Goal: Task Accomplishment & Management: Use online tool/utility

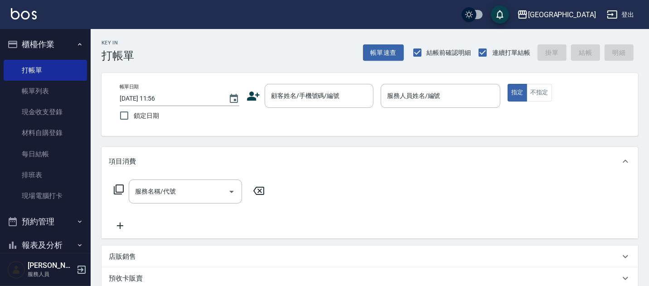
click at [322, 96] on div "顧客姓名/手機號碼/編號 顧客姓名/手機號碼/編號" at bounding box center [319, 96] width 109 height 24
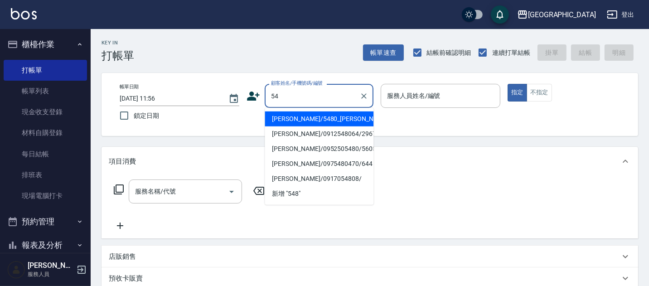
type input "5"
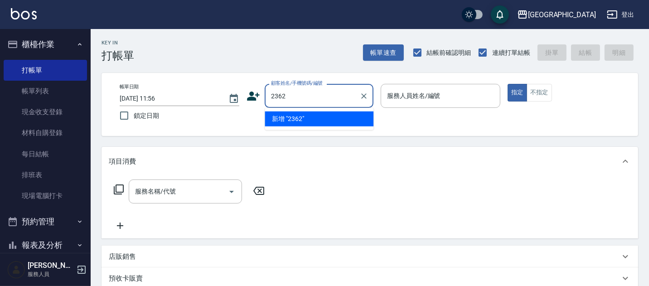
type input "2362"
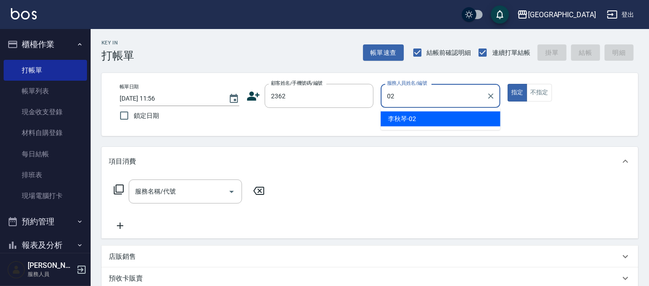
type input "李秋琴-02"
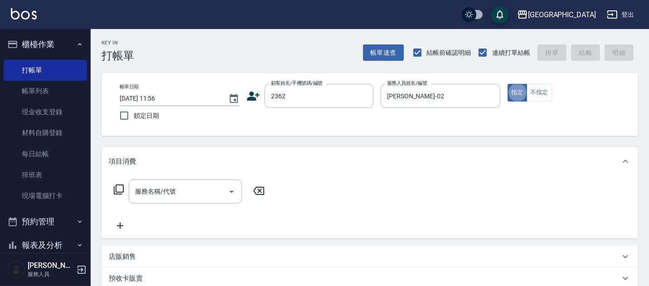
type button "true"
type input "22"
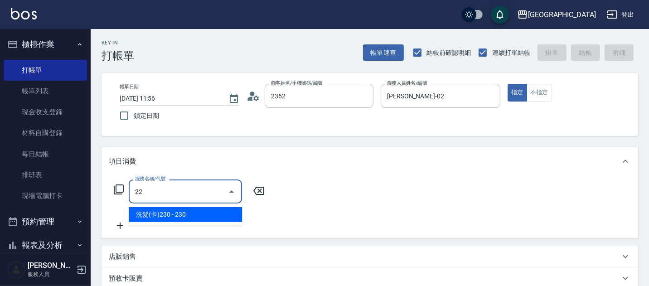
type input "紀憲政/0922945859/2362"
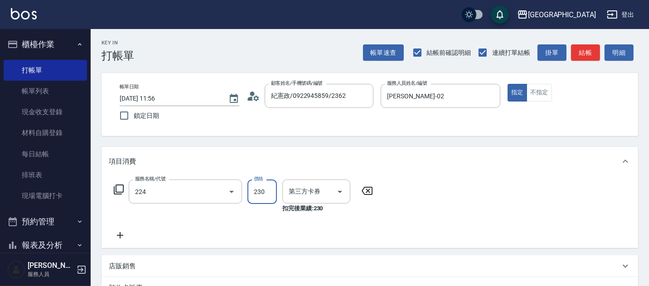
type input "洗髮(卡)230(224)"
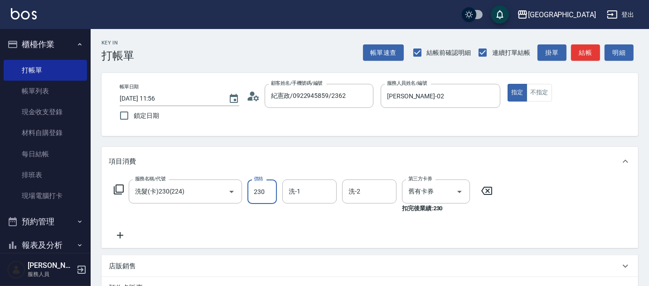
type input "舊有卡券"
type input "230"
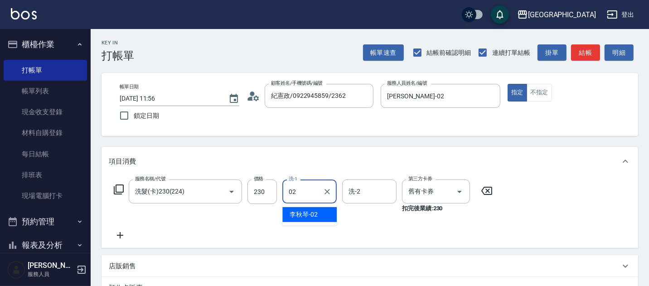
type input "李秋琴-02"
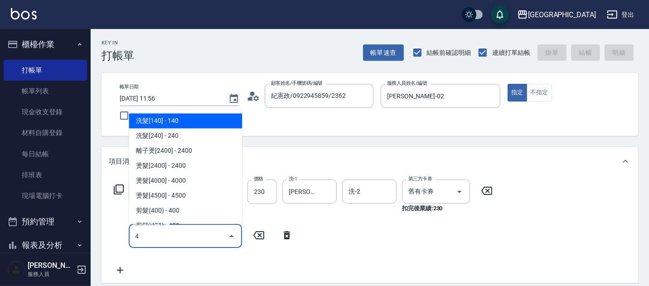
type input "47"
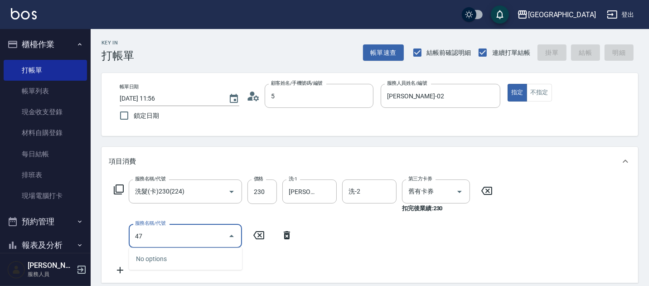
type input "56"
type input "2025/08/23 13:34"
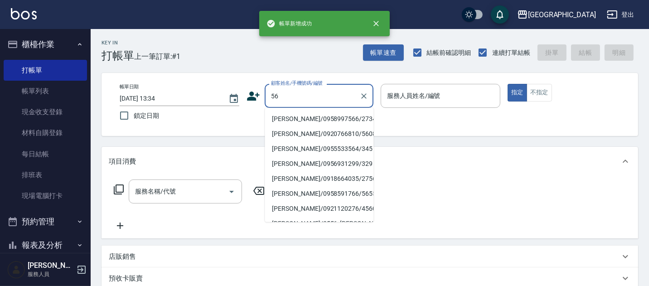
type input "5"
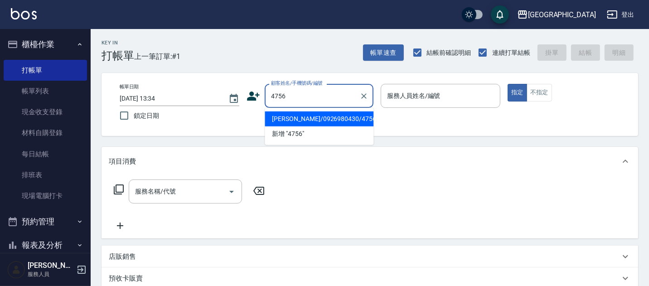
type input "王順慧/0926980430/4756"
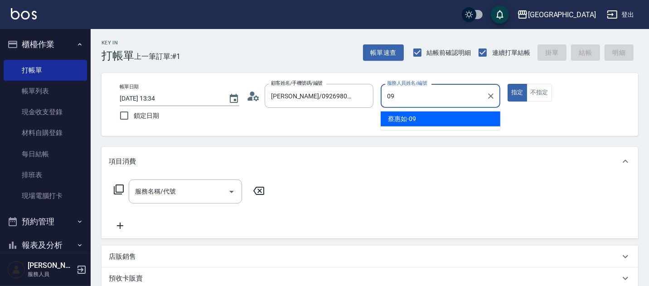
type input "蔡惠如-09"
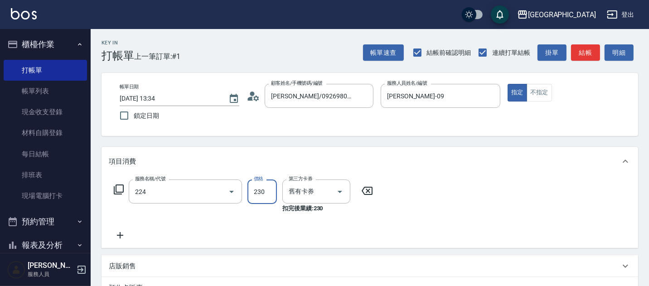
type input "洗髮(卡)230(224)"
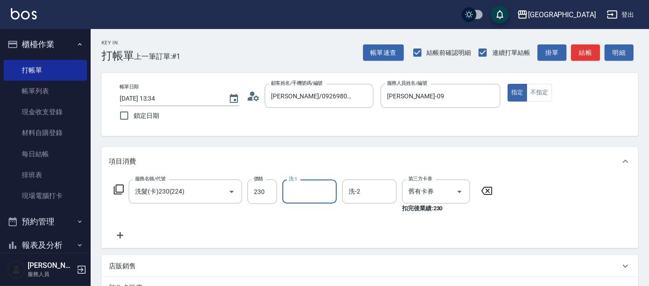
type input "0"
type input "蔡惠娟-15"
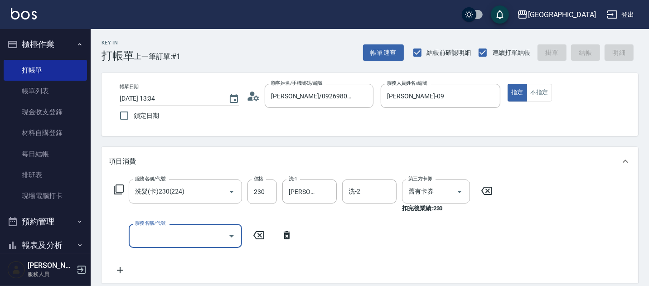
type input "2025/08/23 13:35"
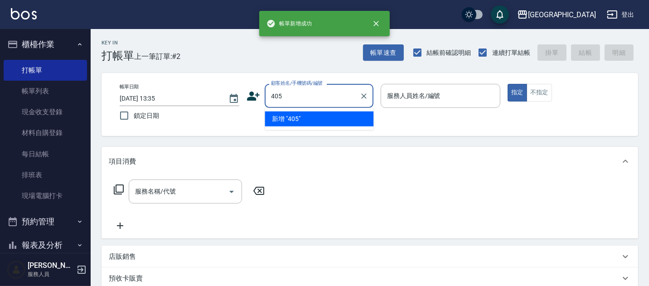
type input "405"
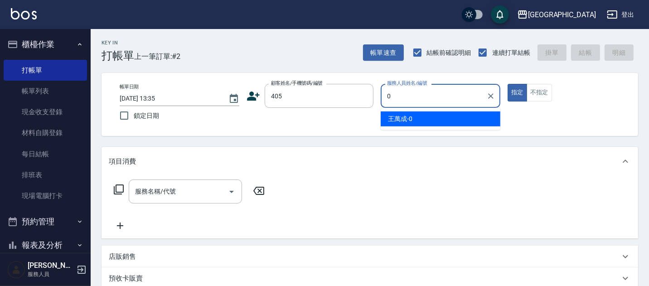
type input "04"
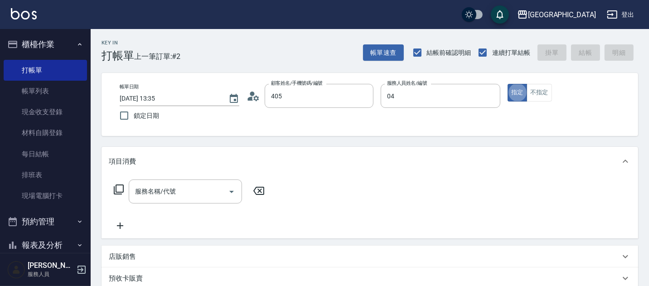
type input "徐德晉/0936165149/405"
type input "陳永慧-04"
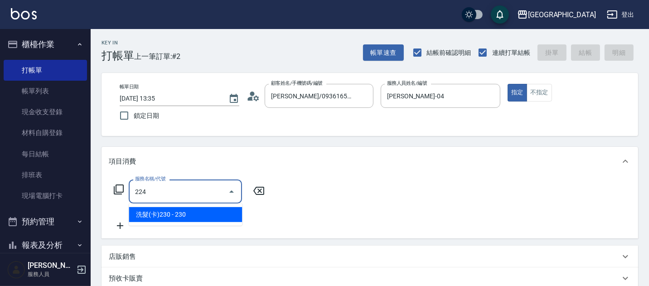
type input "洗髮(卡)230(224)"
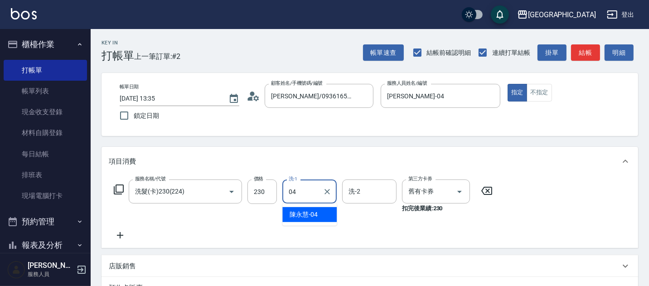
type input "陳永慧-04"
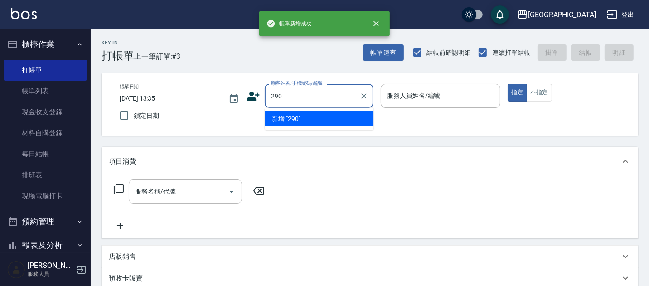
type input "290"
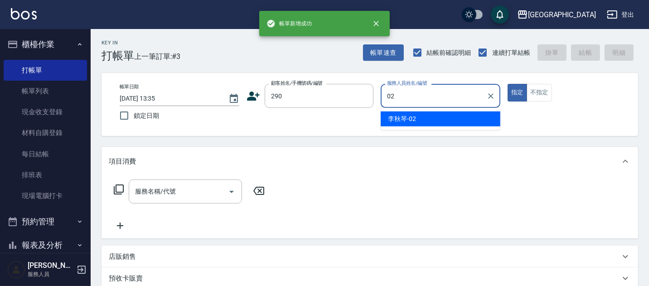
type input "李秋琴-02"
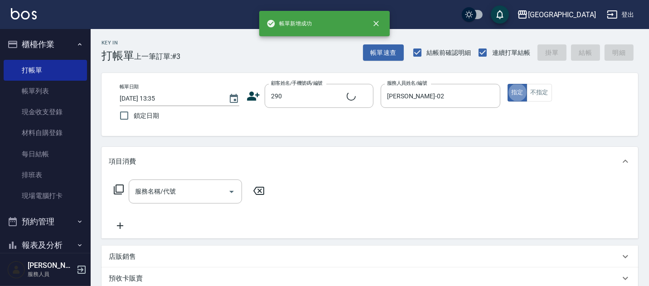
type input "李秋琴/0989688802/290"
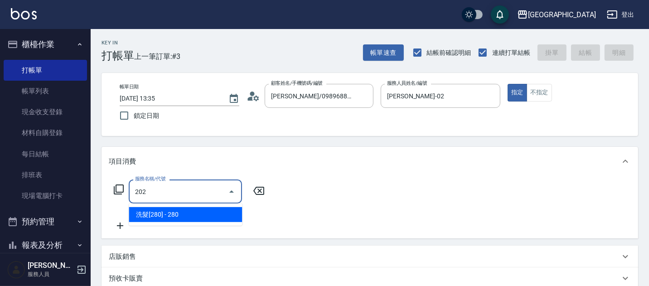
type input "洗髮[280](202)"
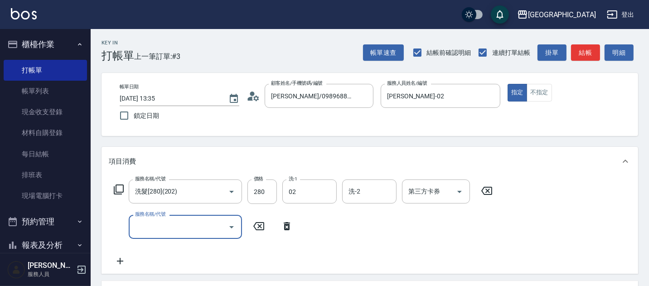
type input "李秋琴-02"
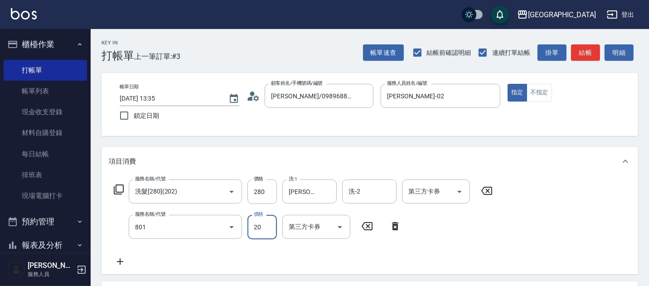
type input "潤絲(801)"
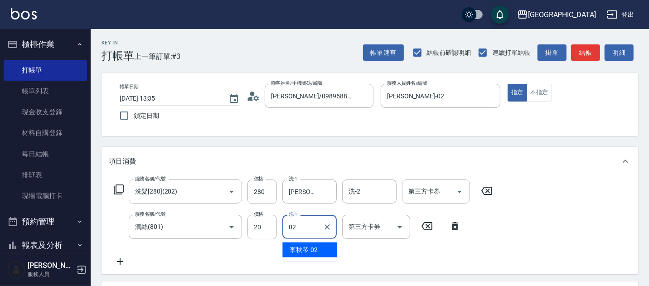
type input "李秋琴-02"
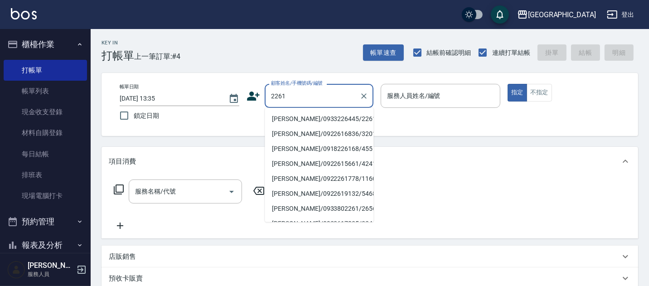
type input "謝宛玲/0933226445/2261"
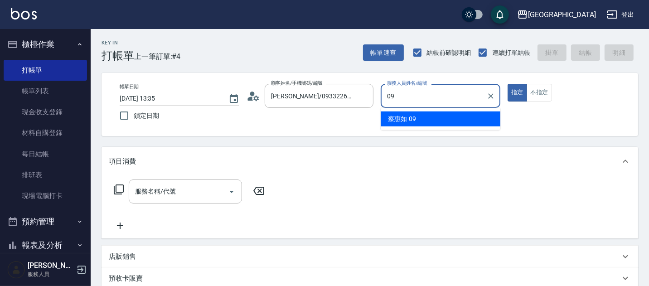
type input "蔡惠如-09"
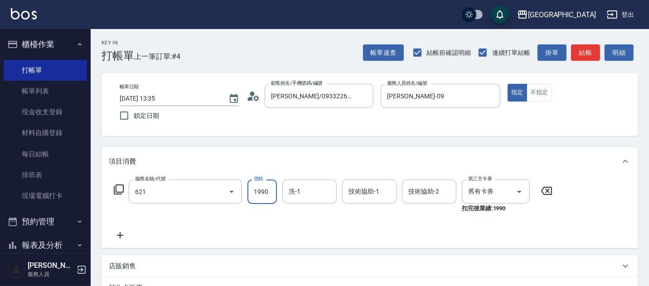
type input "染髮套餐券(1990)(621)"
type input "2200"
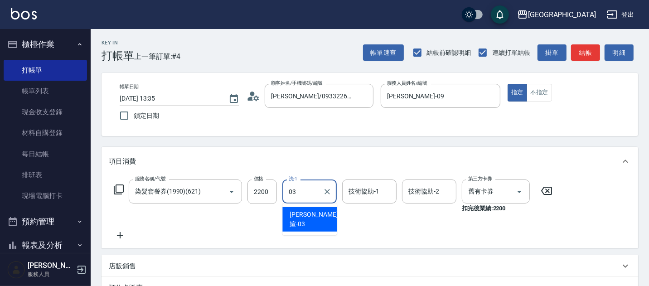
type input "蘇琳媗-03"
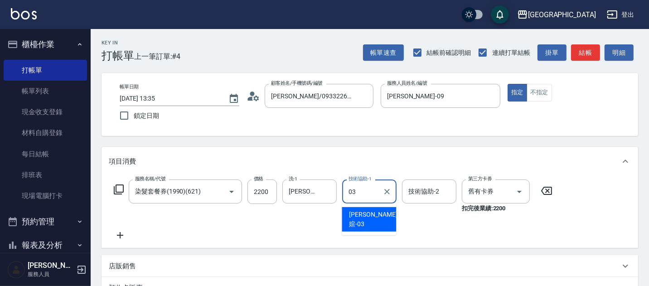
type input "蘇琳媗-03"
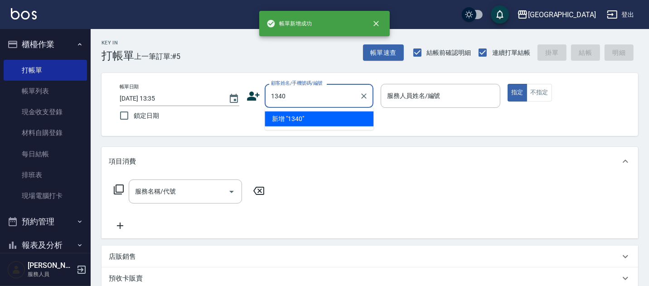
type input "1340"
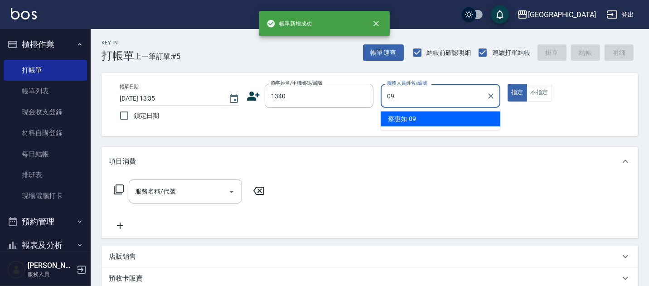
type input "蔡惠如-09"
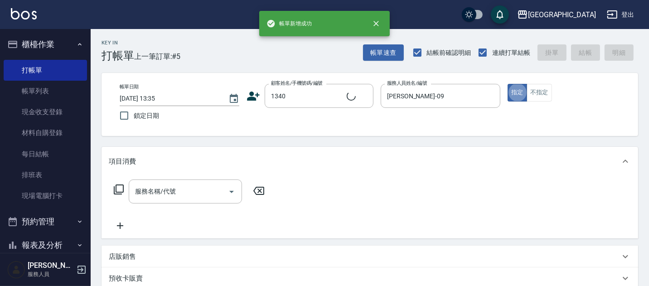
type input "謝孟恬/0916967939/1340"
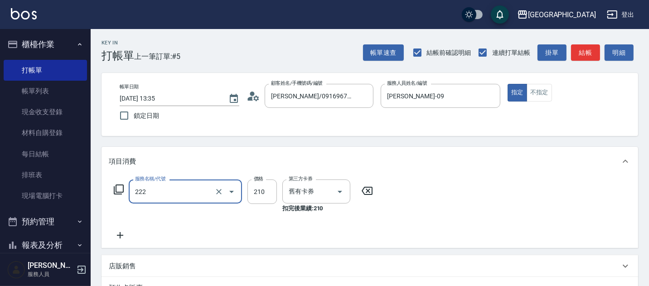
type input "洗髮卡券[210](222)"
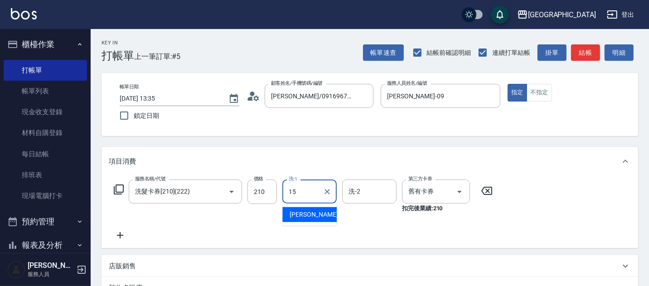
type input "蔡惠娟-15"
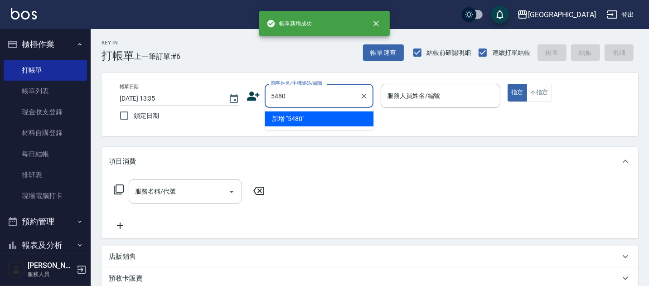
type input "5480"
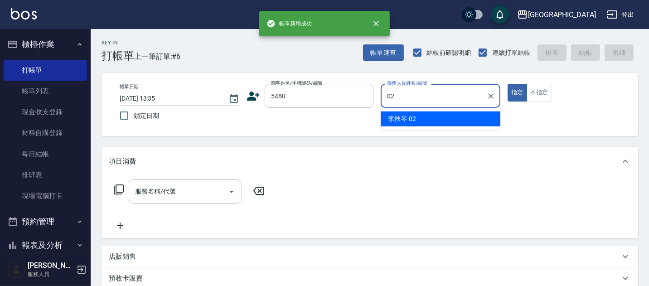
type input "李秋琴-02"
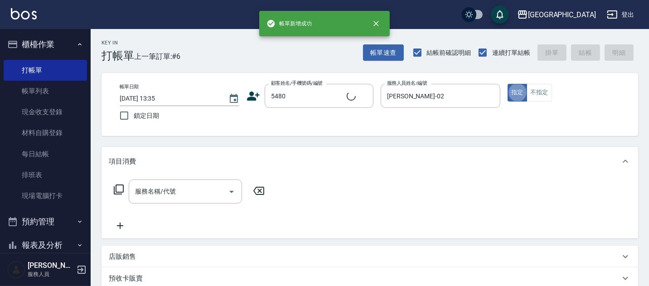
type input "4"
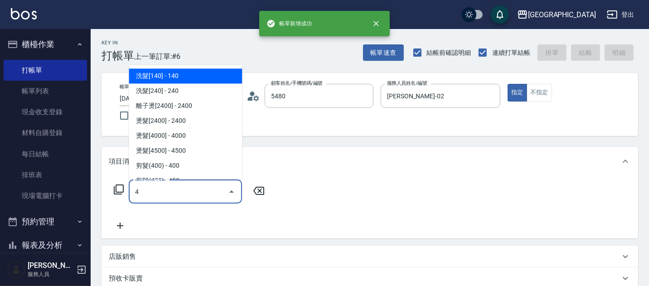
type input "林彥廷/5480_林彥廷/5480"
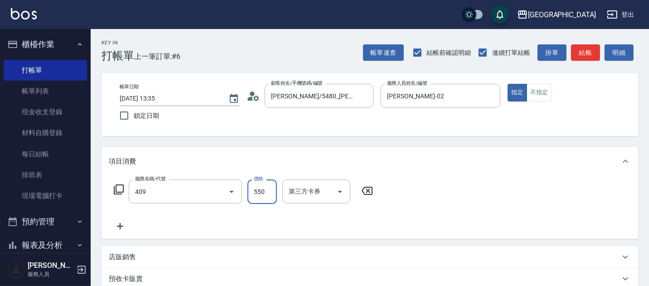
type input "剪髮(550)(409)"
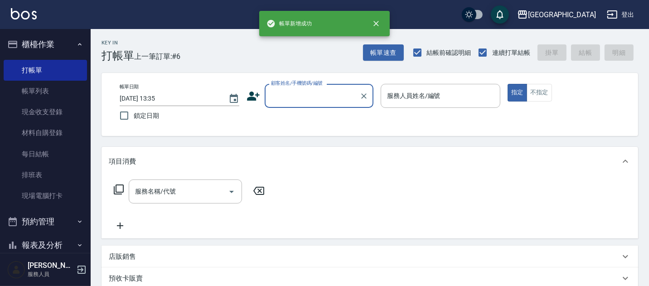
type input "3"
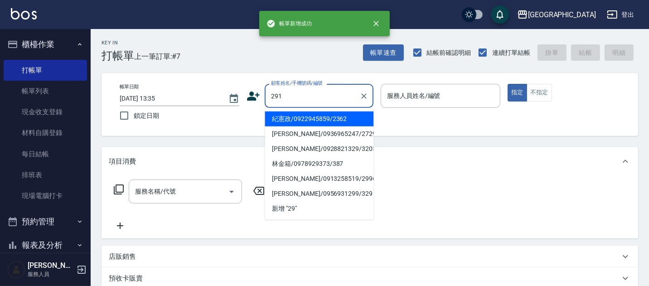
type input "291"
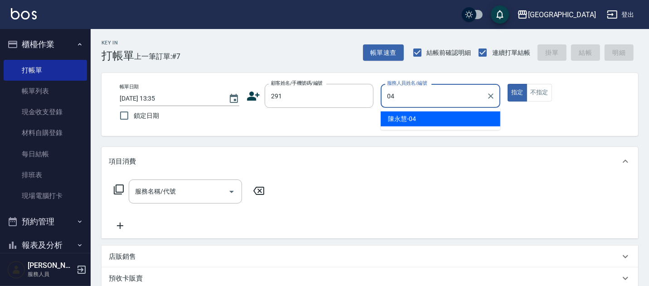
type input "陳永慧-04"
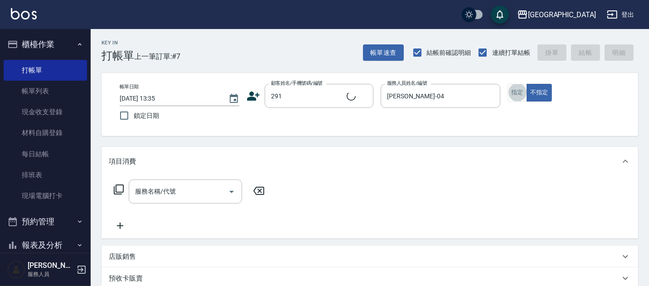
type input "2"
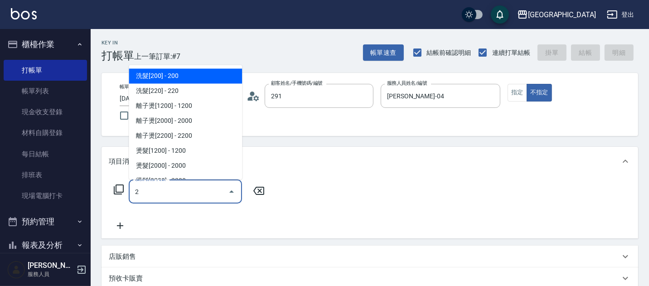
type input "陳永慧/291/291"
type input "洗髮[280](202)"
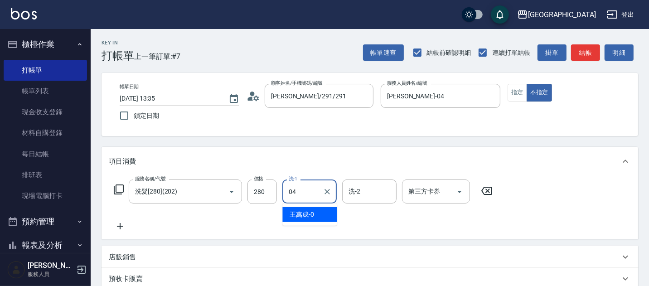
type input "陳永慧-04"
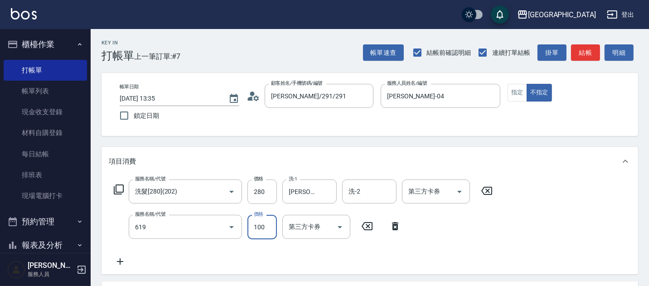
type input "煥彩.玻酸.晶膜.水療(619)"
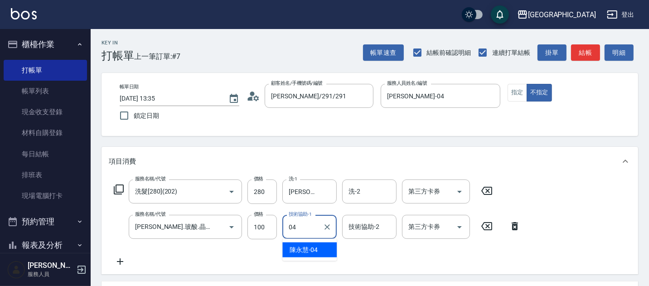
type input "陳永慧-04"
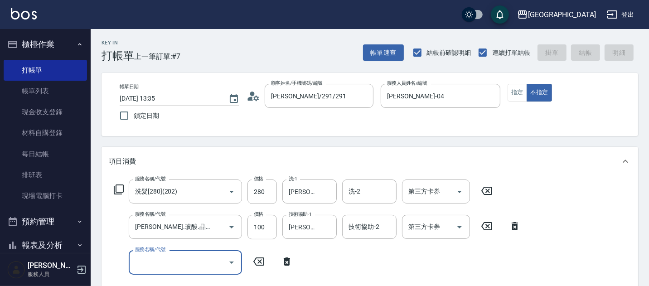
type input "2025/08/23 13:36"
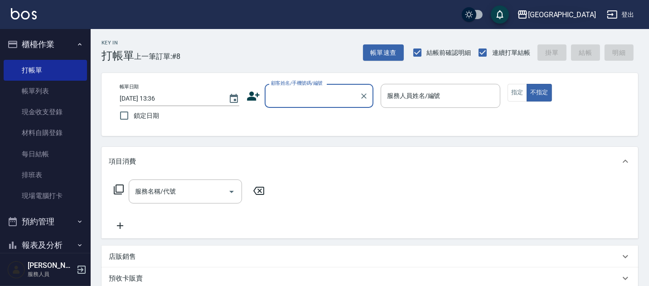
click at [578, 15] on div "[GEOGRAPHIC_DATA]" at bounding box center [562, 14] width 68 height 11
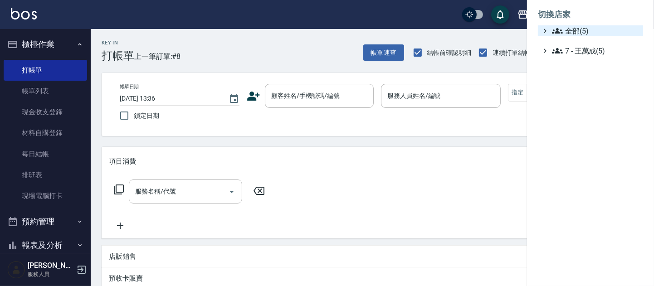
click at [574, 32] on span "全部(5)" at bounding box center [596, 30] width 88 height 11
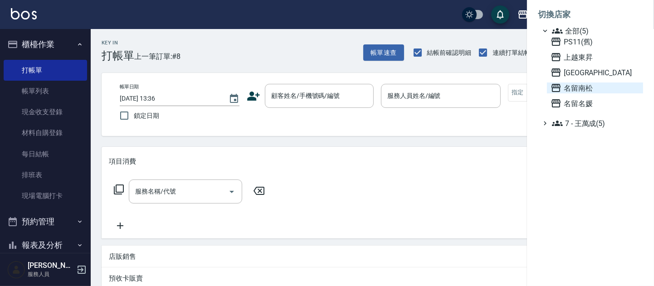
click at [578, 84] on span "名留南松" at bounding box center [594, 88] width 89 height 11
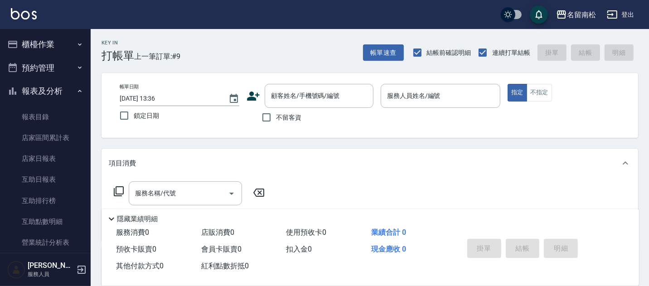
drag, startPoint x: 28, startPoint y: 89, endPoint x: 26, endPoint y: 78, distance: 11.0
click at [27, 88] on button "報表及分析" at bounding box center [45, 91] width 83 height 24
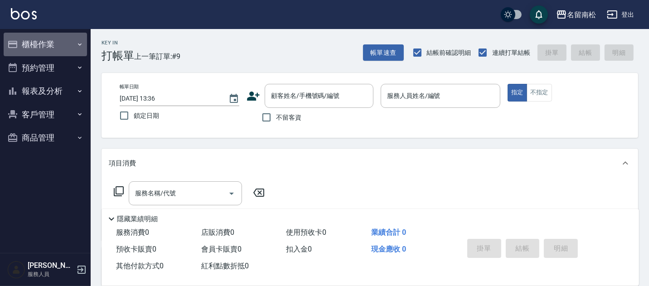
click at [41, 47] on button "櫃檯作業" at bounding box center [45, 45] width 83 height 24
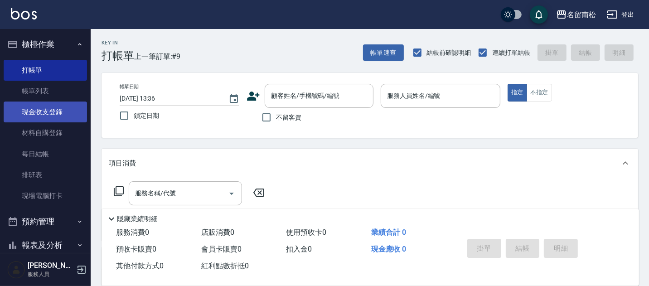
click at [51, 110] on link "現金收支登錄" at bounding box center [45, 112] width 83 height 21
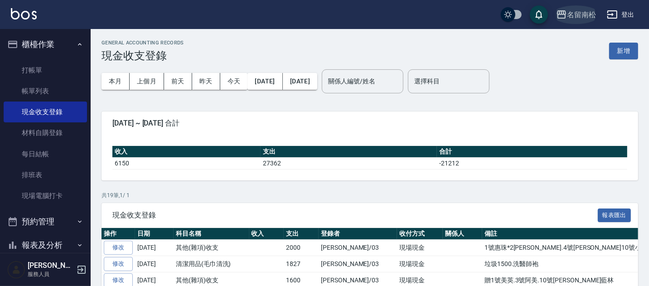
click at [573, 17] on div "名留南松" at bounding box center [581, 14] width 29 height 11
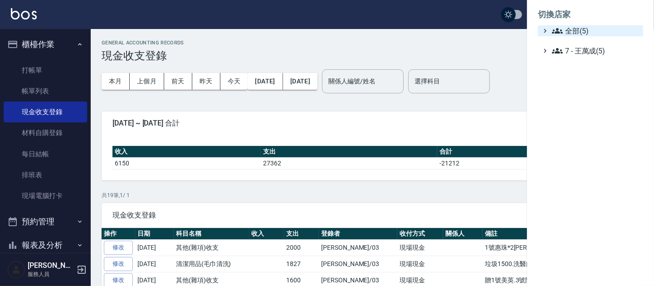
click at [563, 27] on span "全部(5)" at bounding box center [596, 30] width 88 height 11
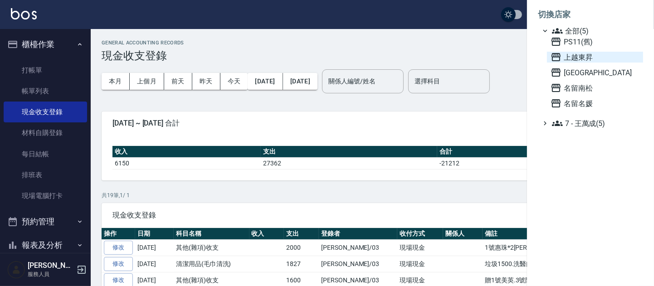
click at [570, 57] on span "上越東昇" at bounding box center [594, 57] width 89 height 11
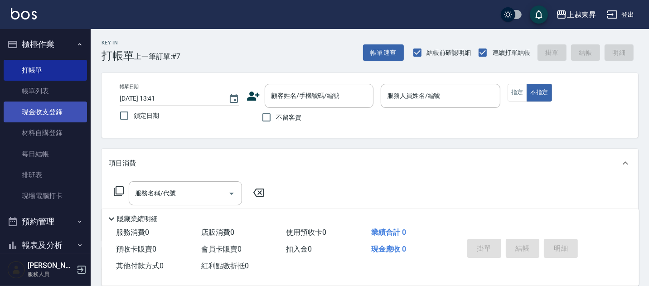
click at [49, 112] on link "現金收支登錄" at bounding box center [45, 112] width 83 height 21
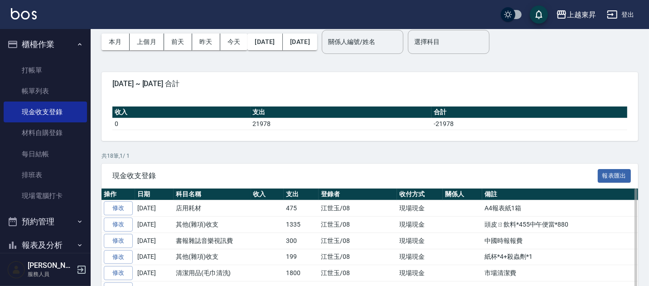
scroll to position [43, 0]
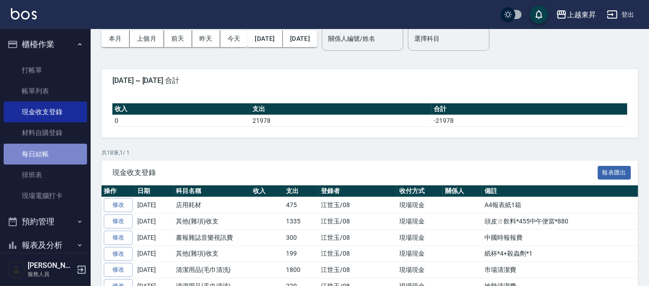
click at [56, 153] on link "每日結帳" at bounding box center [45, 154] width 83 height 21
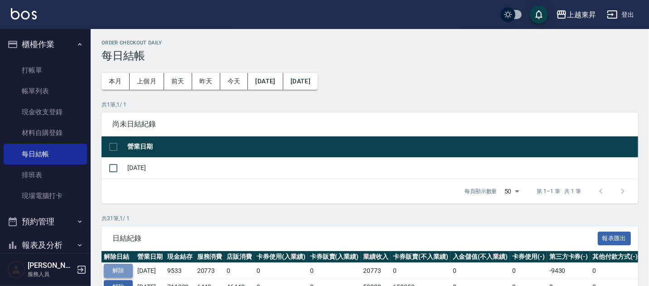
drag, startPoint x: 120, startPoint y: 273, endPoint x: 124, endPoint y: 270, distance: 4.7
click at [122, 272] on button "解除" at bounding box center [118, 271] width 29 height 14
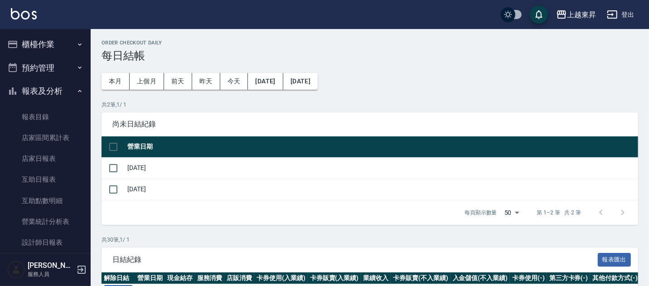
click at [48, 92] on button "報表及分析" at bounding box center [45, 91] width 83 height 24
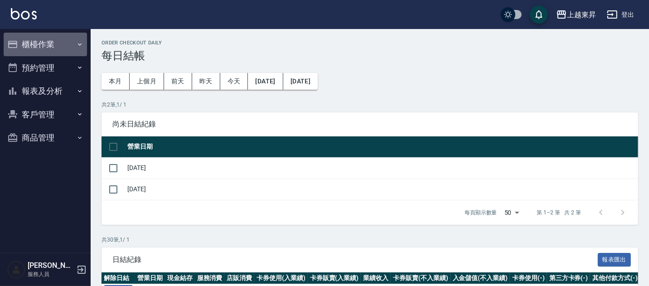
click at [56, 39] on button "櫃檯作業" at bounding box center [45, 45] width 83 height 24
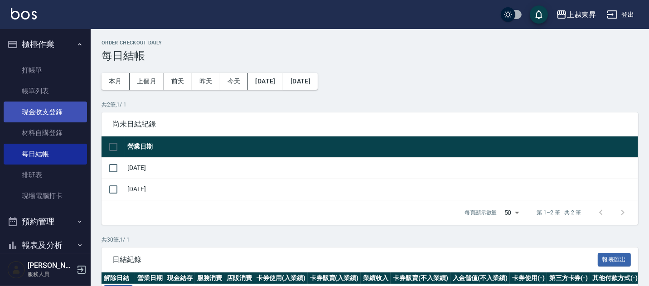
click at [39, 107] on link "現金收支登錄" at bounding box center [45, 112] width 83 height 21
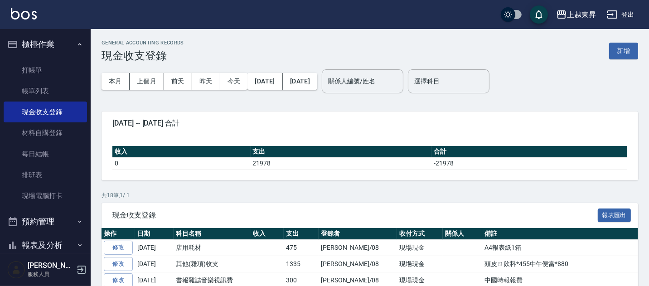
click at [123, 248] on link "修改" at bounding box center [118, 248] width 29 height 14
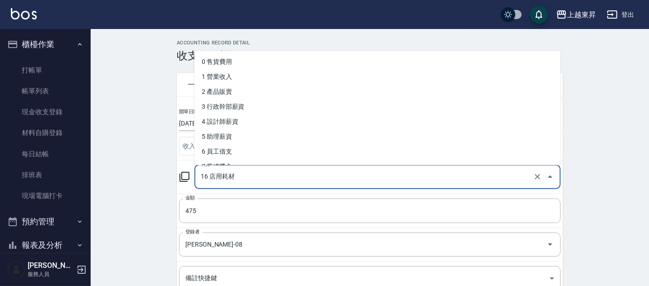
click at [250, 180] on input "16 店用耗材" at bounding box center [365, 177] width 333 height 16
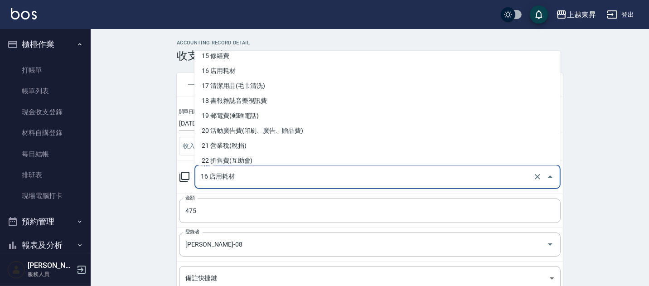
scroll to position [223, 0]
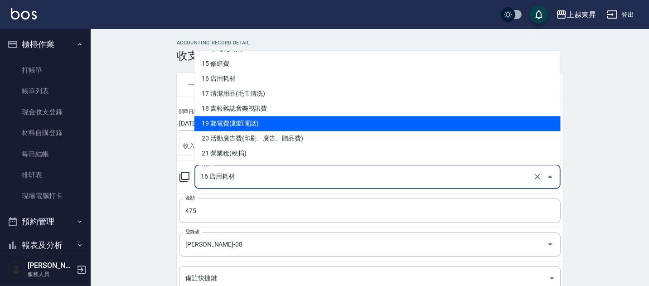
click at [265, 126] on li "19 郵電費(郵匯電話)" at bounding box center [378, 123] width 366 height 15
type input "19 郵電費(郵匯電話)"
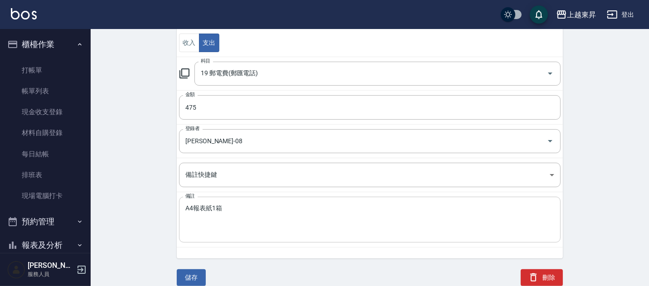
scroll to position [103, 0]
drag, startPoint x: 200, startPoint y: 279, endPoint x: 174, endPoint y: 269, distance: 27.7
click at [198, 279] on button "儲存" at bounding box center [191, 277] width 29 height 17
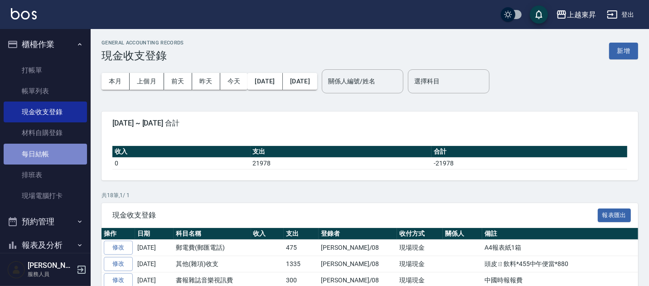
click at [63, 155] on link "每日結帳" at bounding box center [45, 154] width 83 height 21
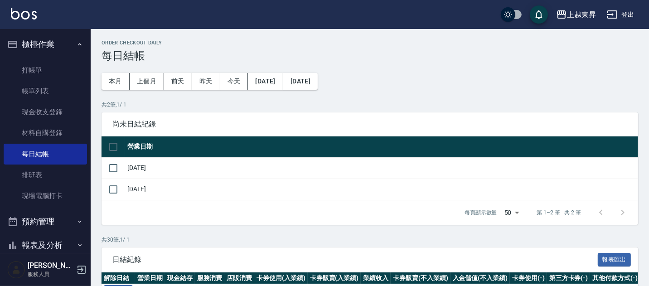
drag, startPoint x: 115, startPoint y: 170, endPoint x: 151, endPoint y: 183, distance: 38.7
click at [115, 169] on input "checkbox" at bounding box center [113, 168] width 19 height 19
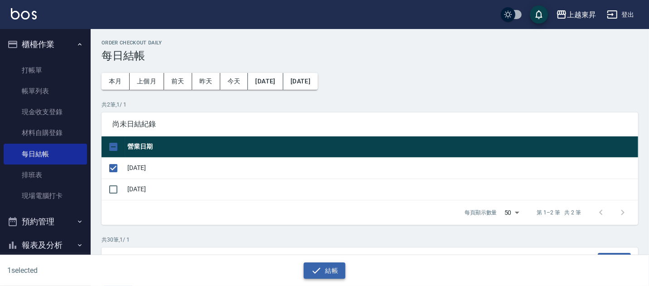
click at [323, 269] on button "結帳" at bounding box center [325, 271] width 42 height 17
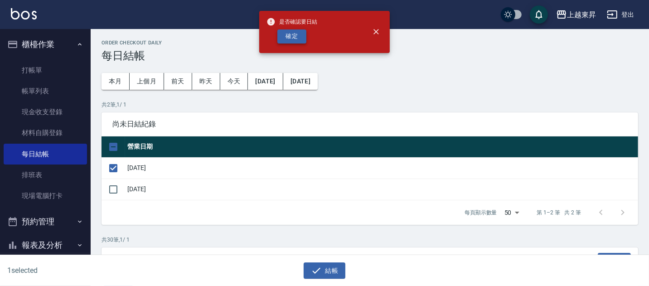
click at [286, 38] on button "確定" at bounding box center [291, 36] width 29 height 14
checkbox input "false"
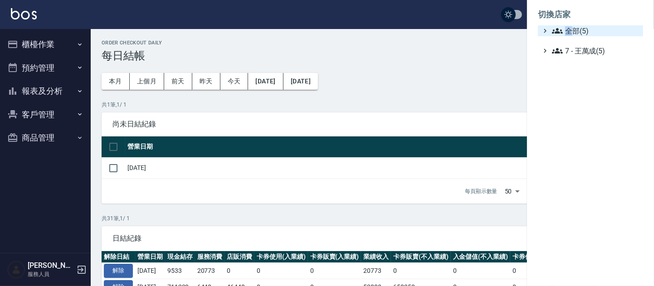
click at [573, 26] on ul "切換店家 全部(5) 7 - [PERSON_NAME](5)" at bounding box center [590, 30] width 127 height 60
drag, startPoint x: 573, startPoint y: 26, endPoint x: 559, endPoint y: 32, distance: 15.1
click at [559, 30] on icon at bounding box center [557, 30] width 11 height 11
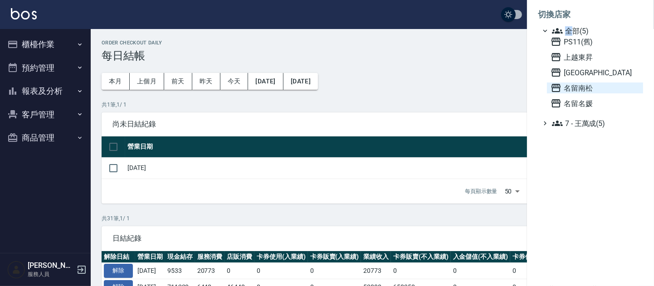
click at [575, 88] on span "名留南松" at bounding box center [594, 88] width 89 height 11
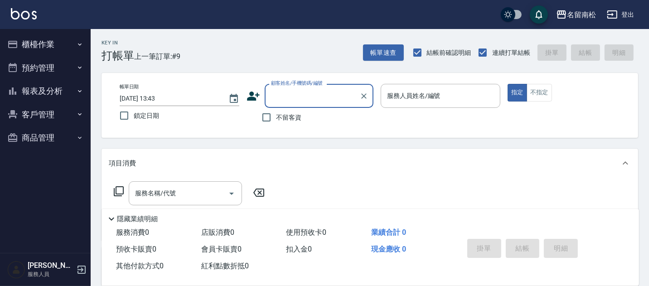
click at [56, 43] on button "櫃檯作業" at bounding box center [45, 45] width 83 height 24
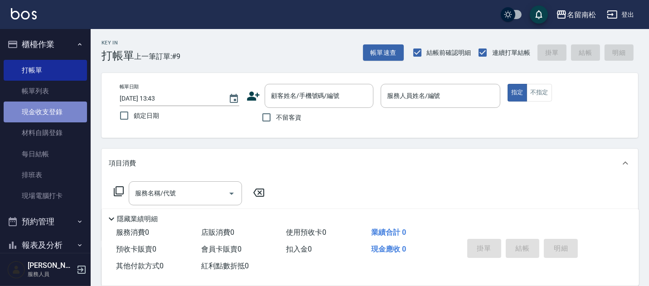
click at [59, 112] on link "現金收支登錄" at bounding box center [45, 112] width 83 height 21
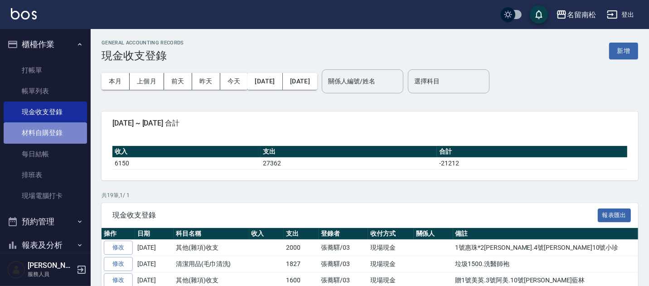
click at [54, 132] on link "材料自購登錄" at bounding box center [45, 132] width 83 height 21
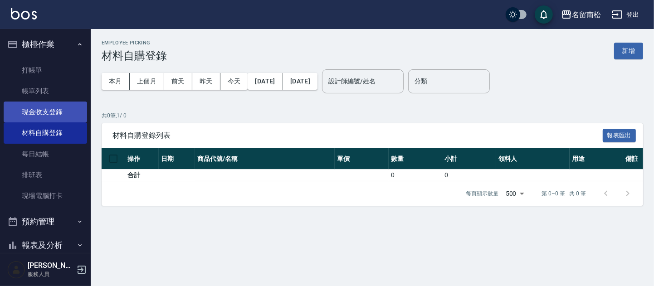
click at [63, 112] on link "現金收支登錄" at bounding box center [45, 112] width 83 height 21
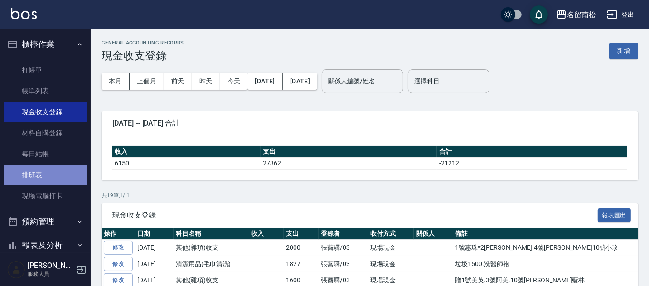
click at [56, 169] on link "排班表" at bounding box center [45, 175] width 83 height 21
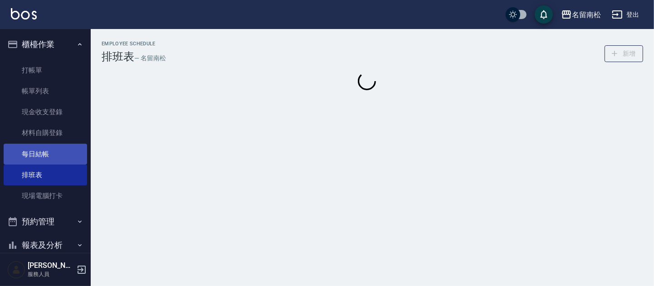
click at [65, 151] on link "每日結帳" at bounding box center [45, 154] width 83 height 21
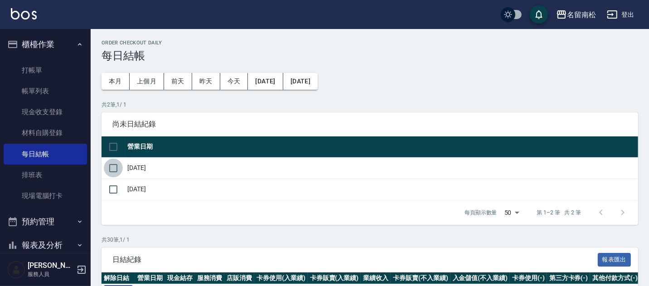
click at [110, 170] on input "checkbox" at bounding box center [113, 168] width 19 height 19
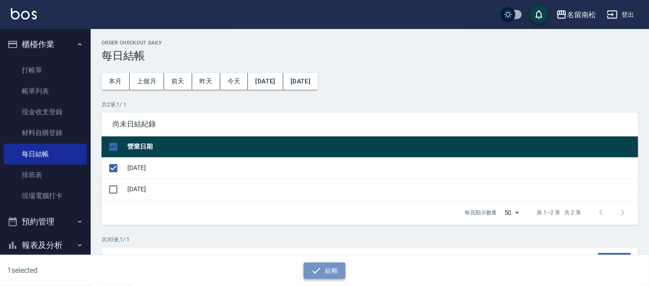
click at [327, 268] on button "結帳" at bounding box center [325, 271] width 42 height 17
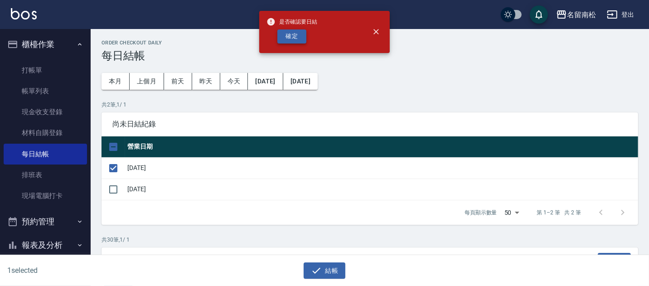
click at [297, 35] on button "確定" at bounding box center [291, 36] width 29 height 14
checkbox input "false"
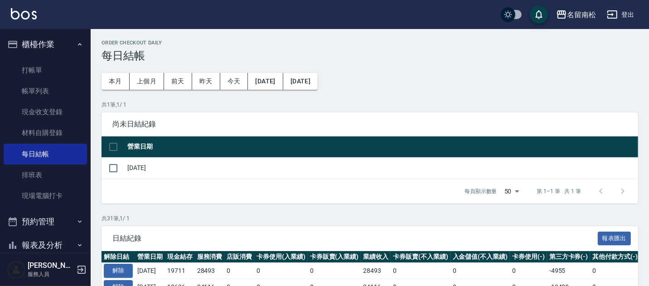
click at [582, 15] on div "名留南松" at bounding box center [581, 14] width 29 height 11
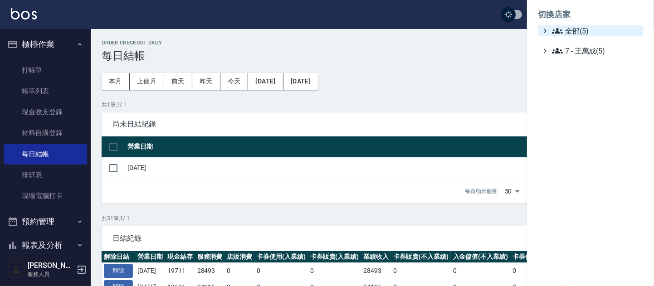
click at [565, 29] on span "全部(5)" at bounding box center [596, 30] width 88 height 11
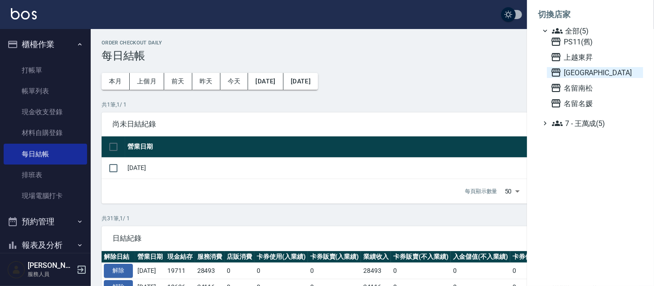
click at [575, 74] on span "[GEOGRAPHIC_DATA]" at bounding box center [594, 72] width 89 height 11
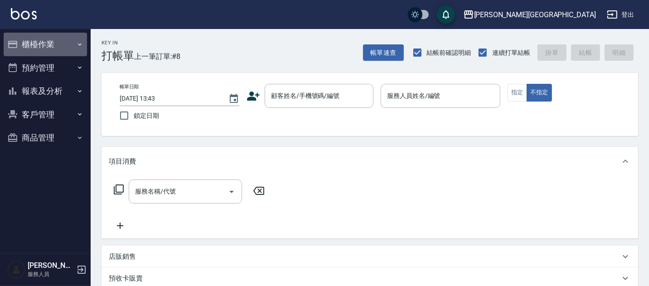
click at [43, 46] on button "櫃檯作業" at bounding box center [45, 45] width 83 height 24
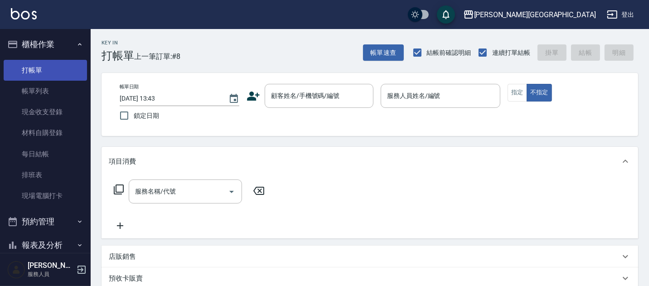
click at [39, 66] on link "打帳單" at bounding box center [45, 70] width 83 height 21
